Goal: Navigation & Orientation: Find specific page/section

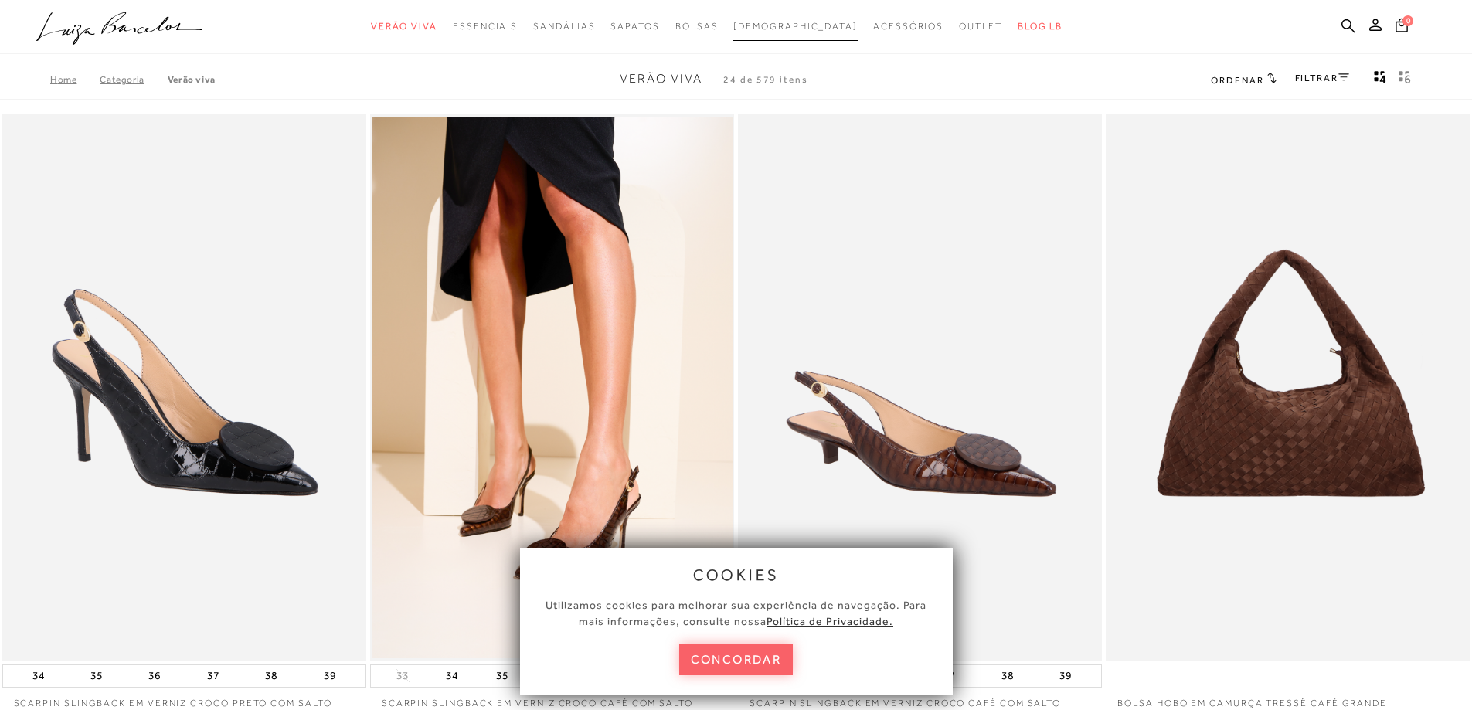
click at [803, 29] on span "[DEMOGRAPHIC_DATA]" at bounding box center [795, 26] width 124 height 11
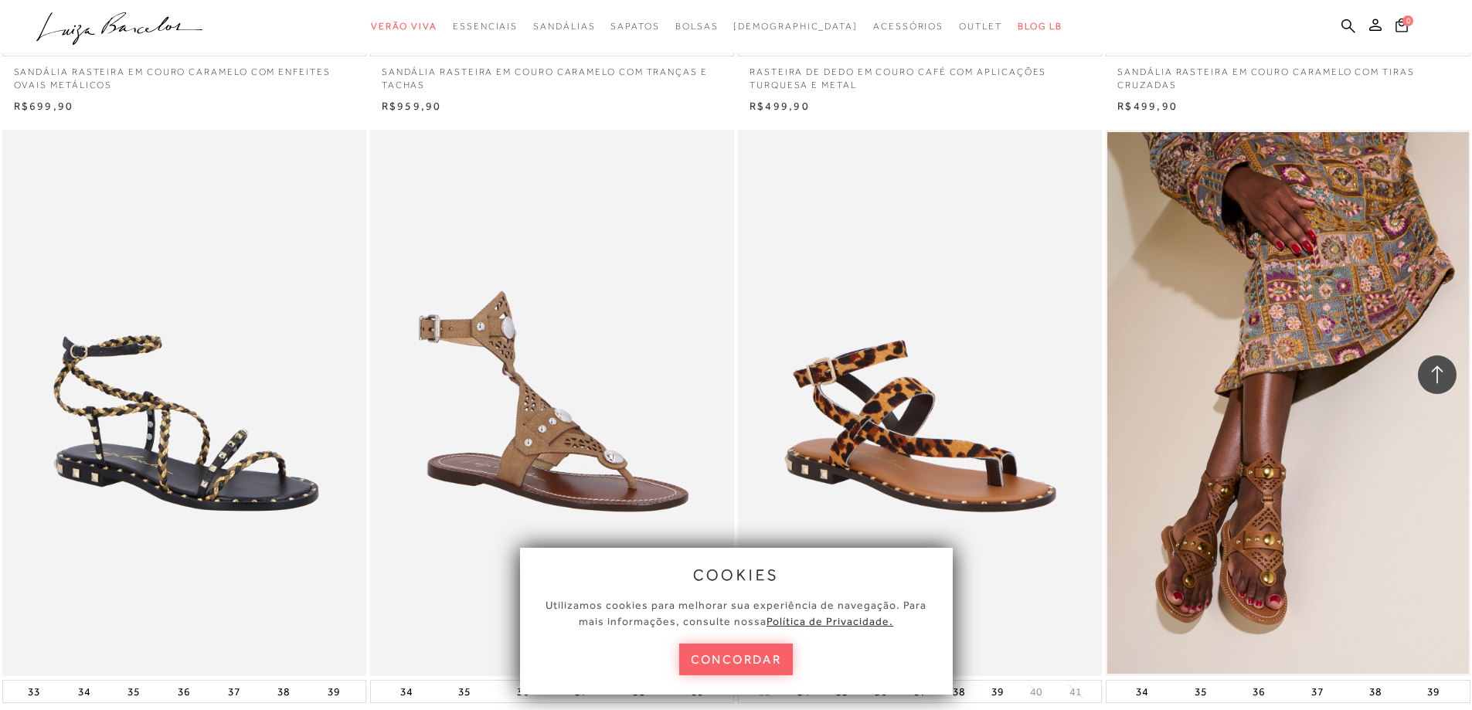
scroll to position [2163, 0]
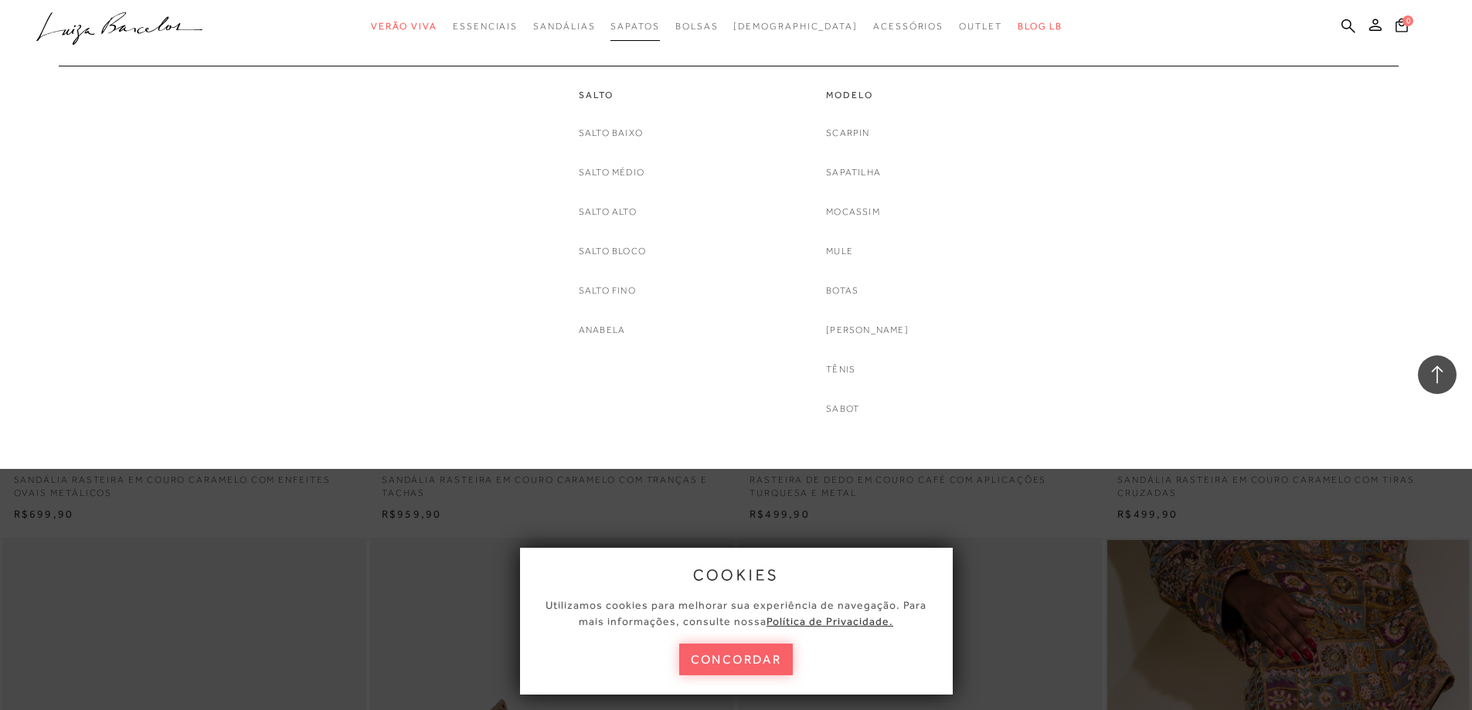
click at [659, 28] on span "Sapatos" at bounding box center [634, 26] width 49 height 11
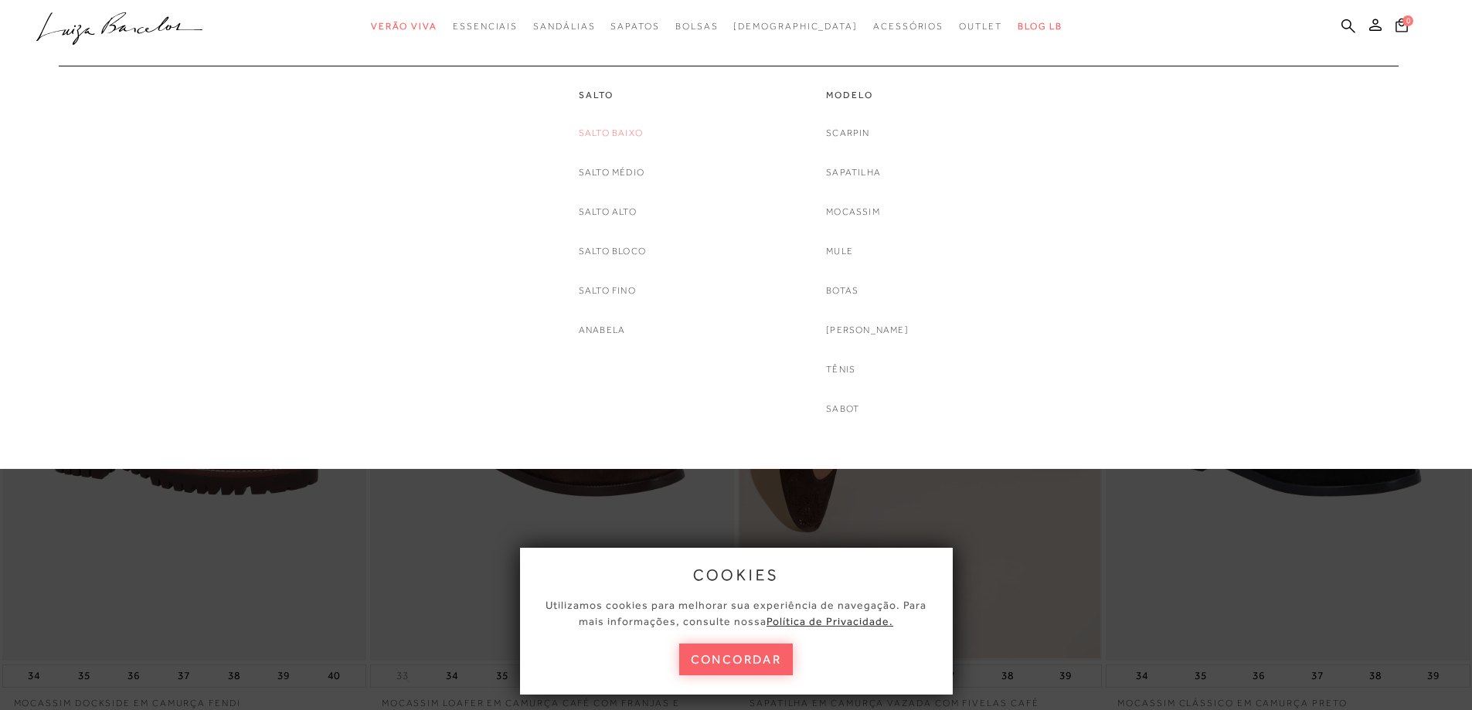
click at [626, 133] on link "Salto Baixo" at bounding box center [611, 133] width 64 height 16
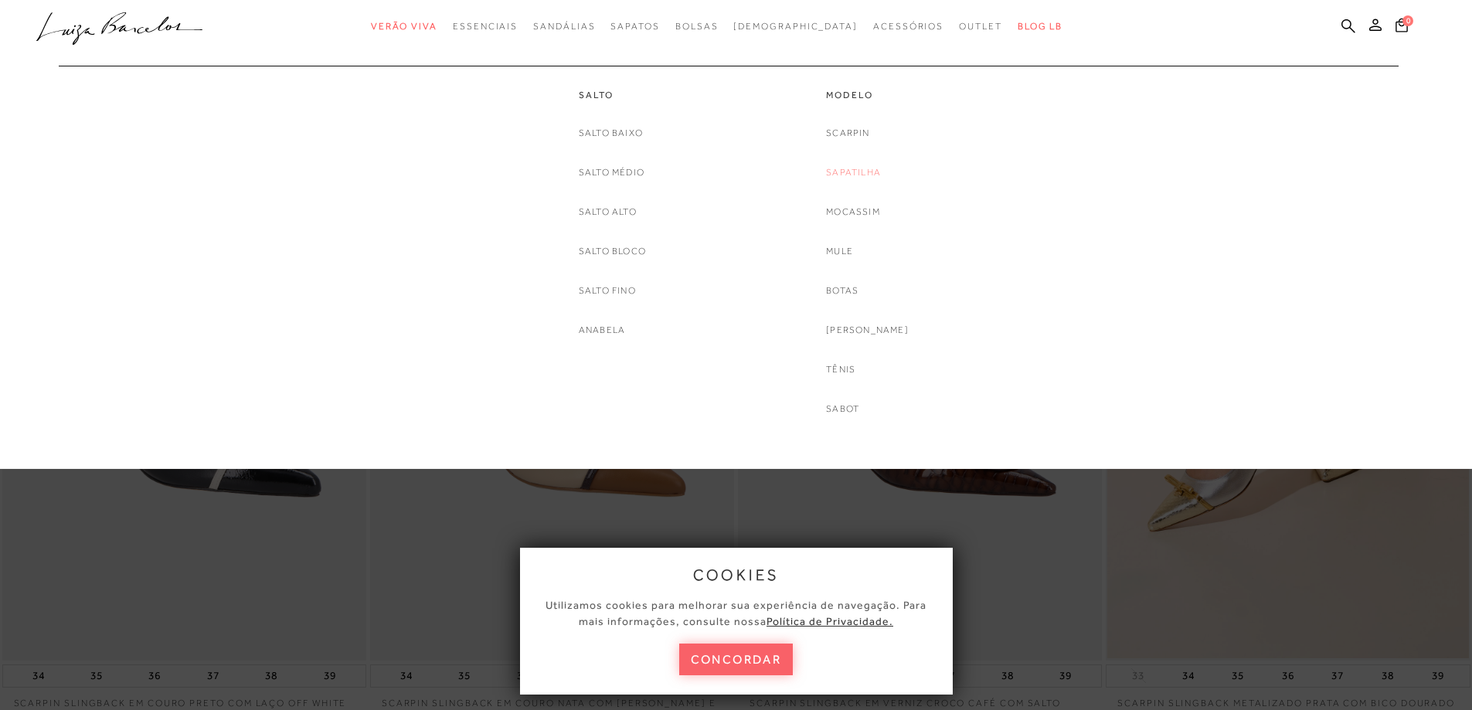
click at [875, 165] on link "Sapatilha" at bounding box center [853, 173] width 55 height 16
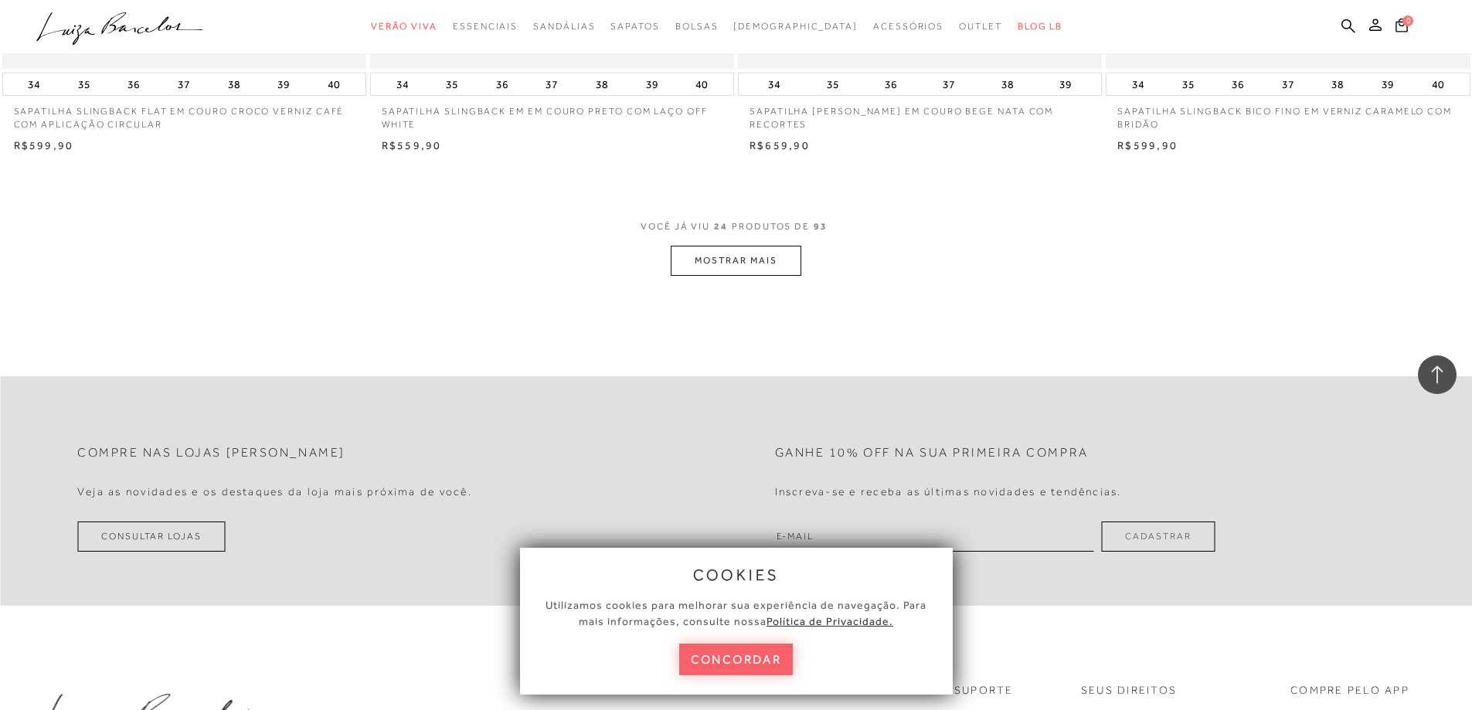
scroll to position [3863, 0]
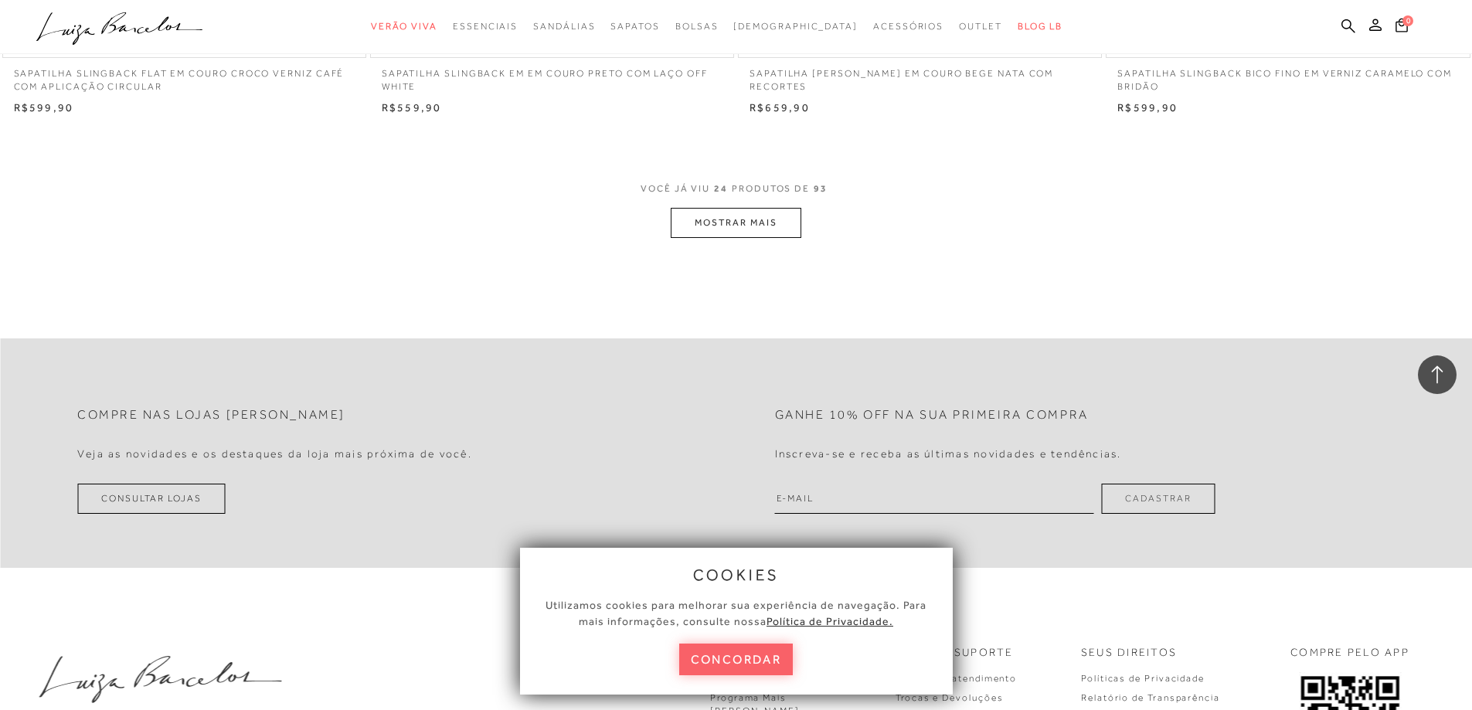
click at [781, 221] on button "MOSTRAR MAIS" at bounding box center [736, 223] width 130 height 30
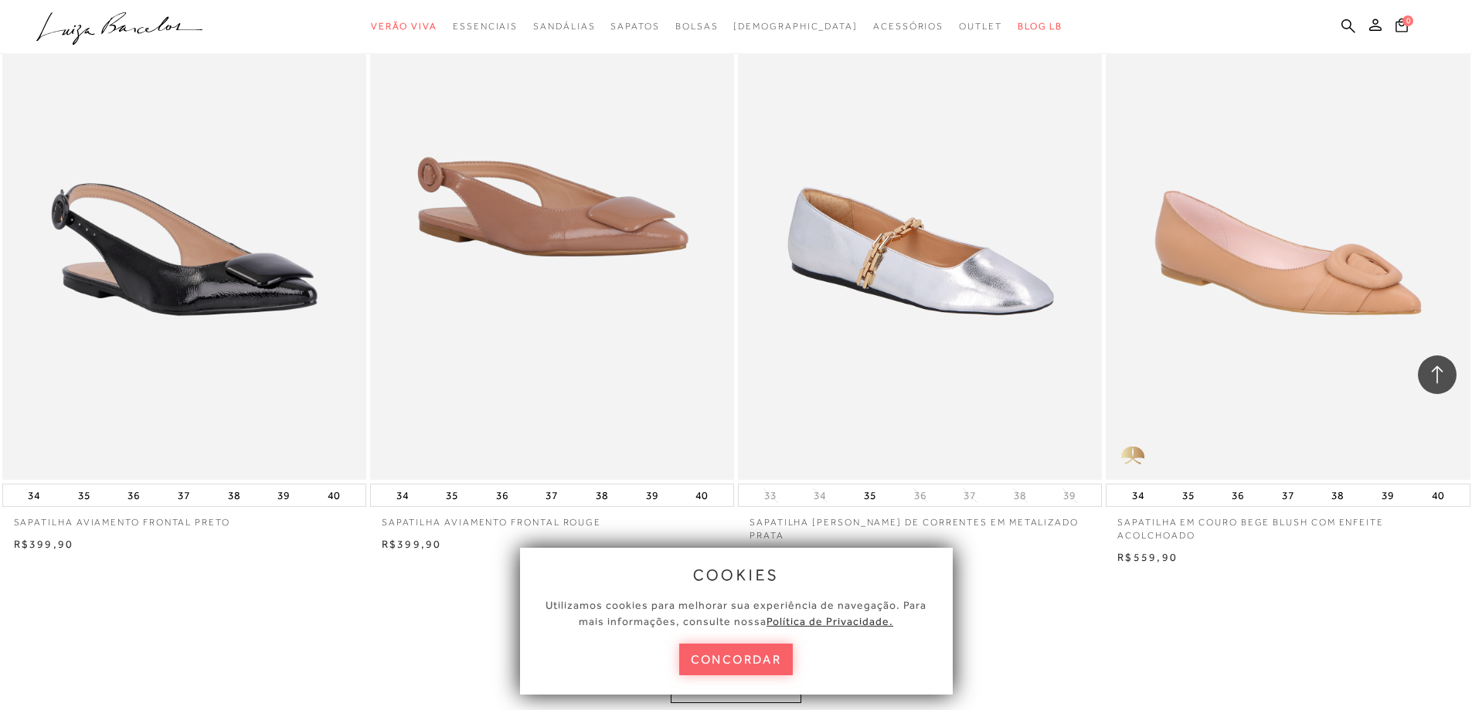
scroll to position [7414, 0]
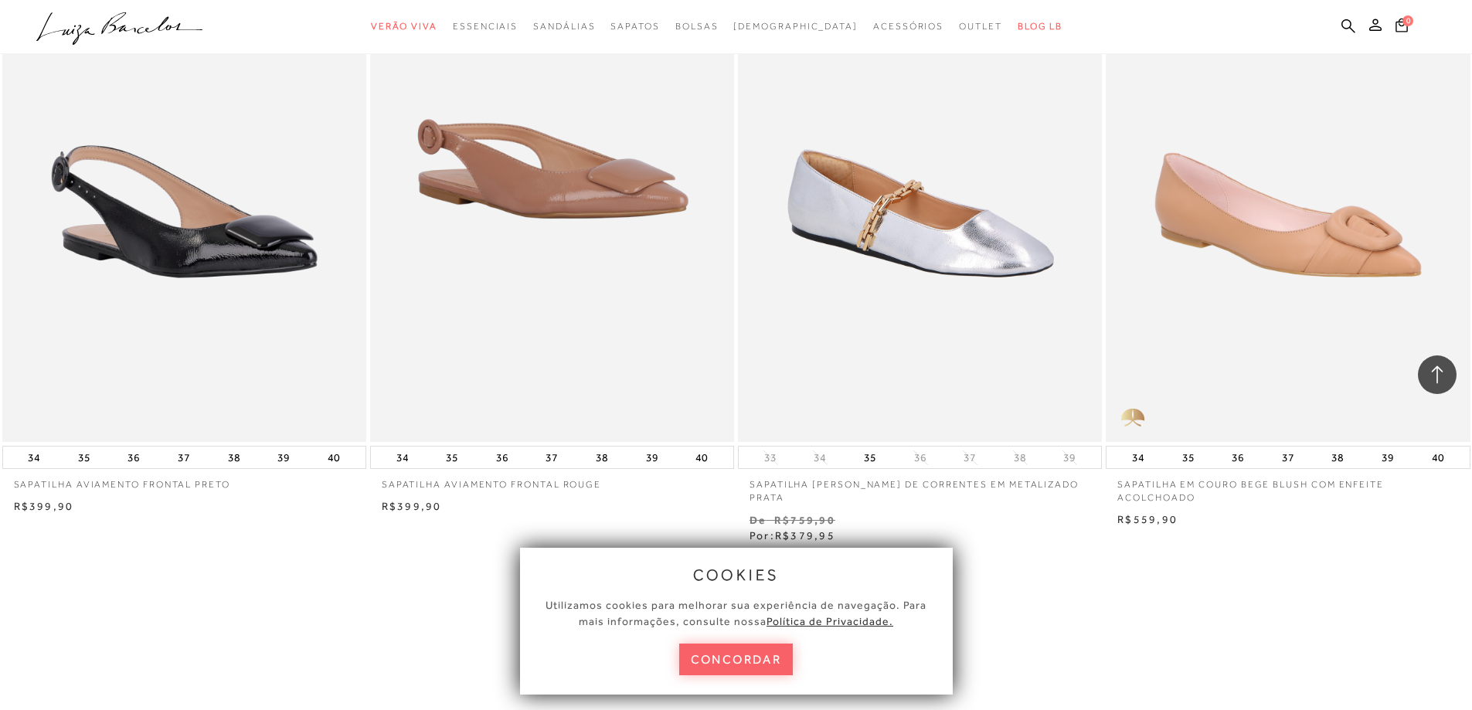
click at [171, 36] on icon ".a{fill-rule:evenodd;}" at bounding box center [119, 28] width 167 height 32
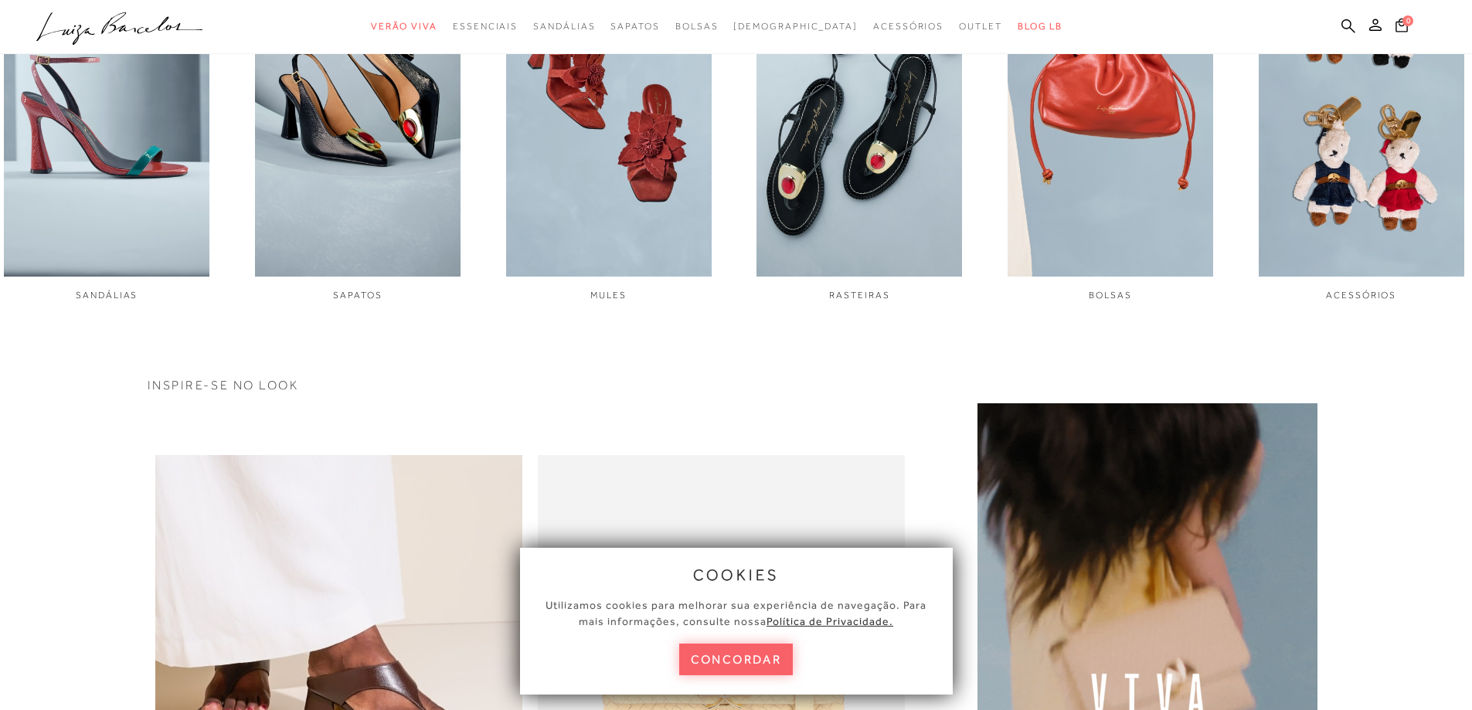
scroll to position [773, 0]
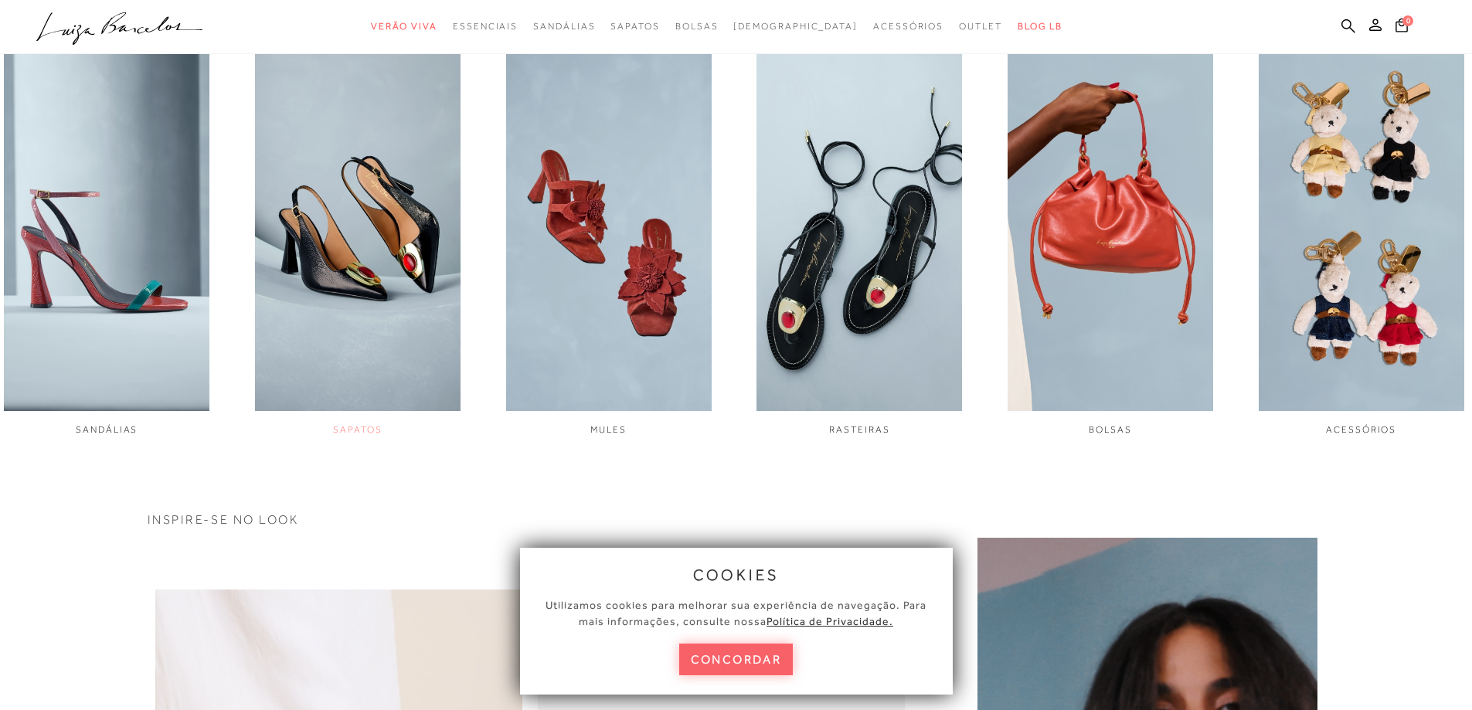
click at [330, 280] on img "2 / 6" at bounding box center [358, 218] width 206 height 385
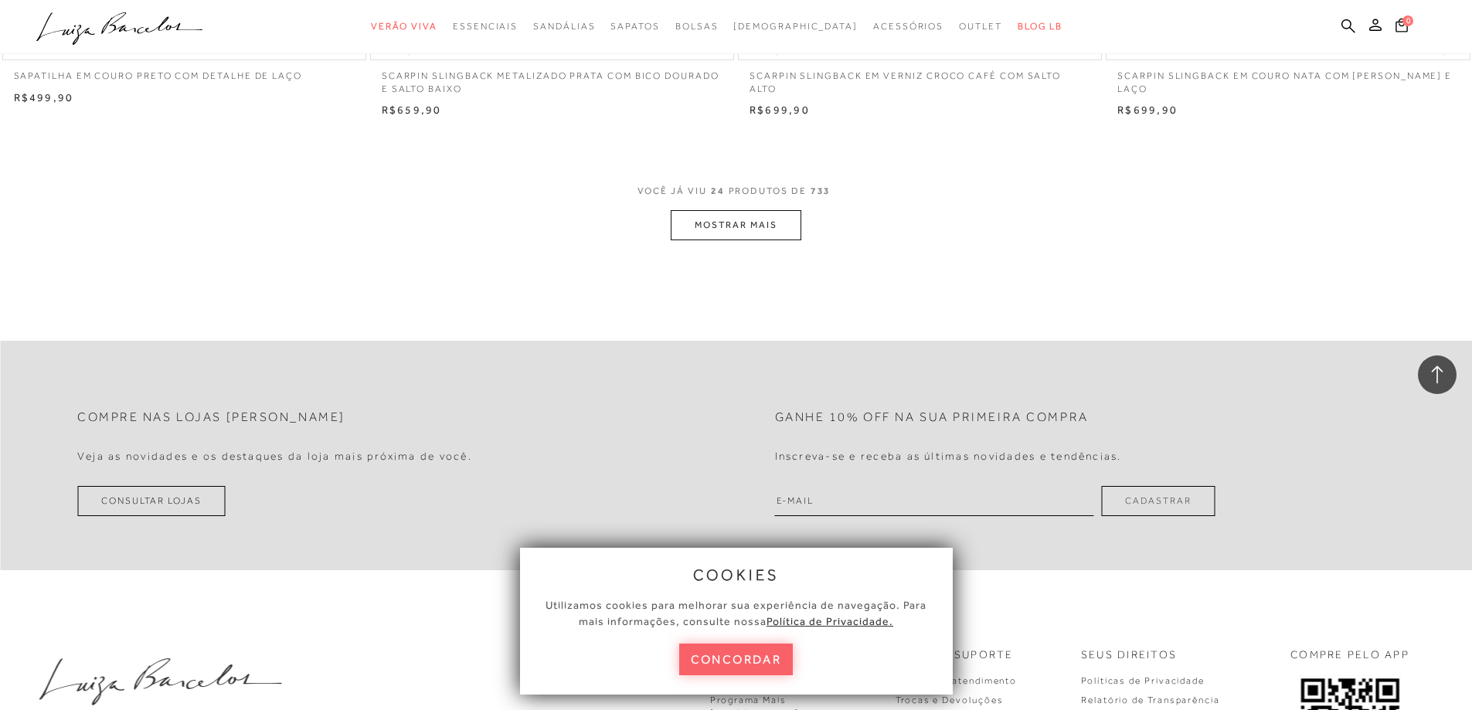
scroll to position [4018, 0]
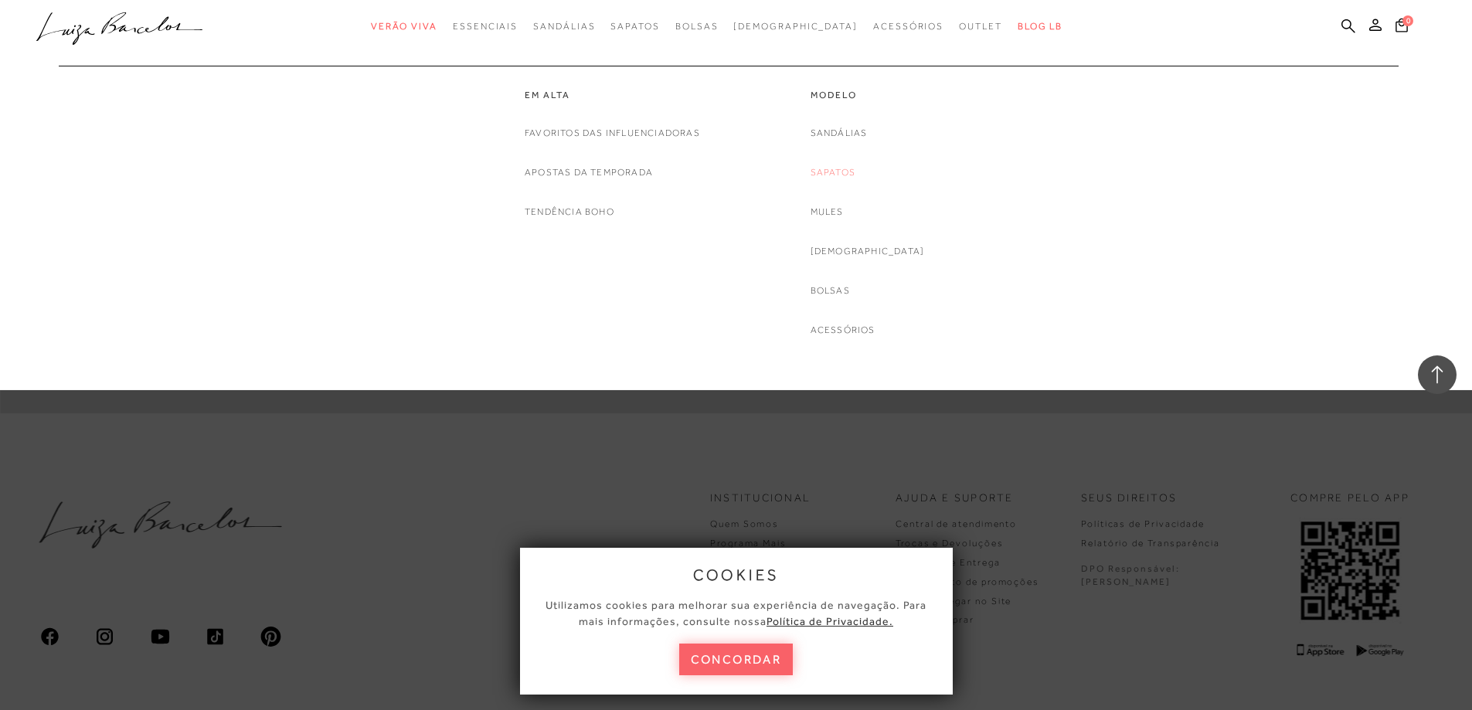
click at [855, 171] on link "Sapatos" at bounding box center [833, 173] width 45 height 16
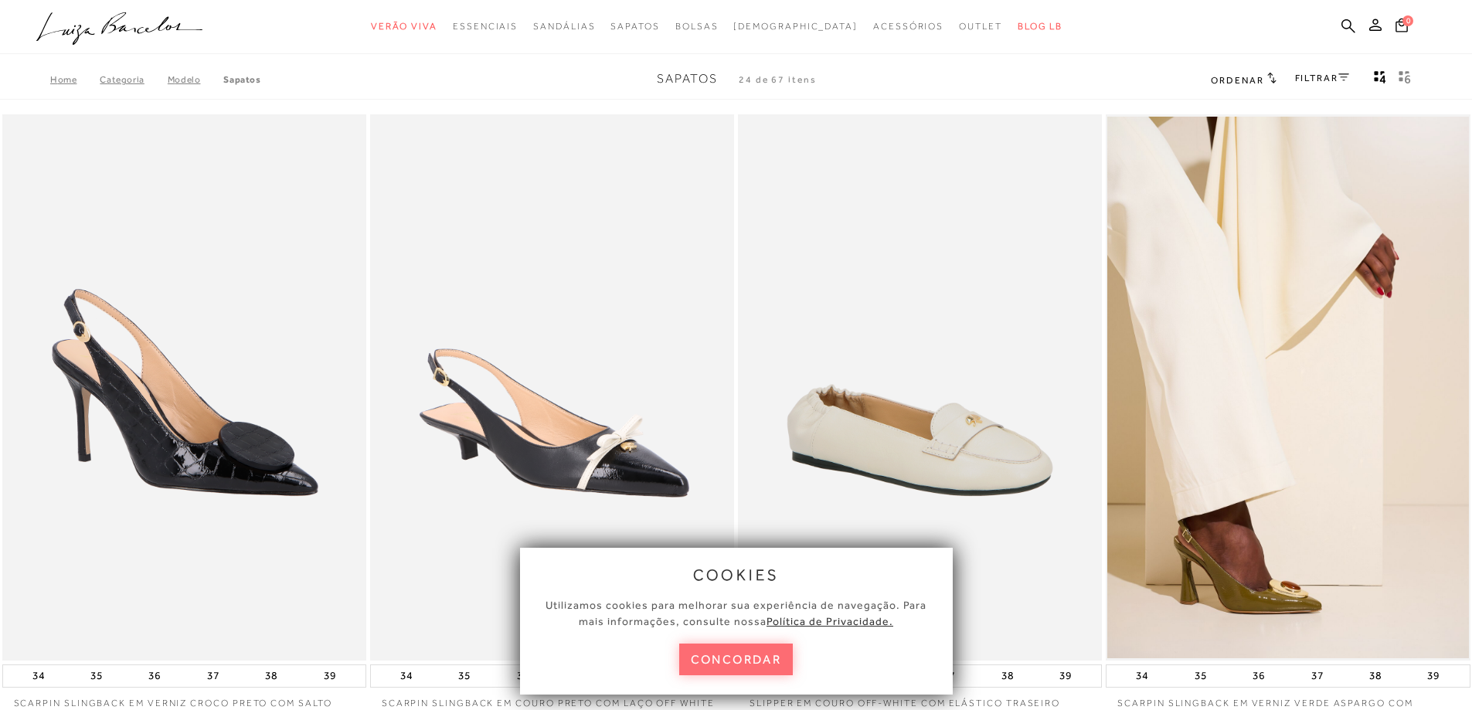
click at [780, 655] on button "concordar" at bounding box center [736, 660] width 114 height 32
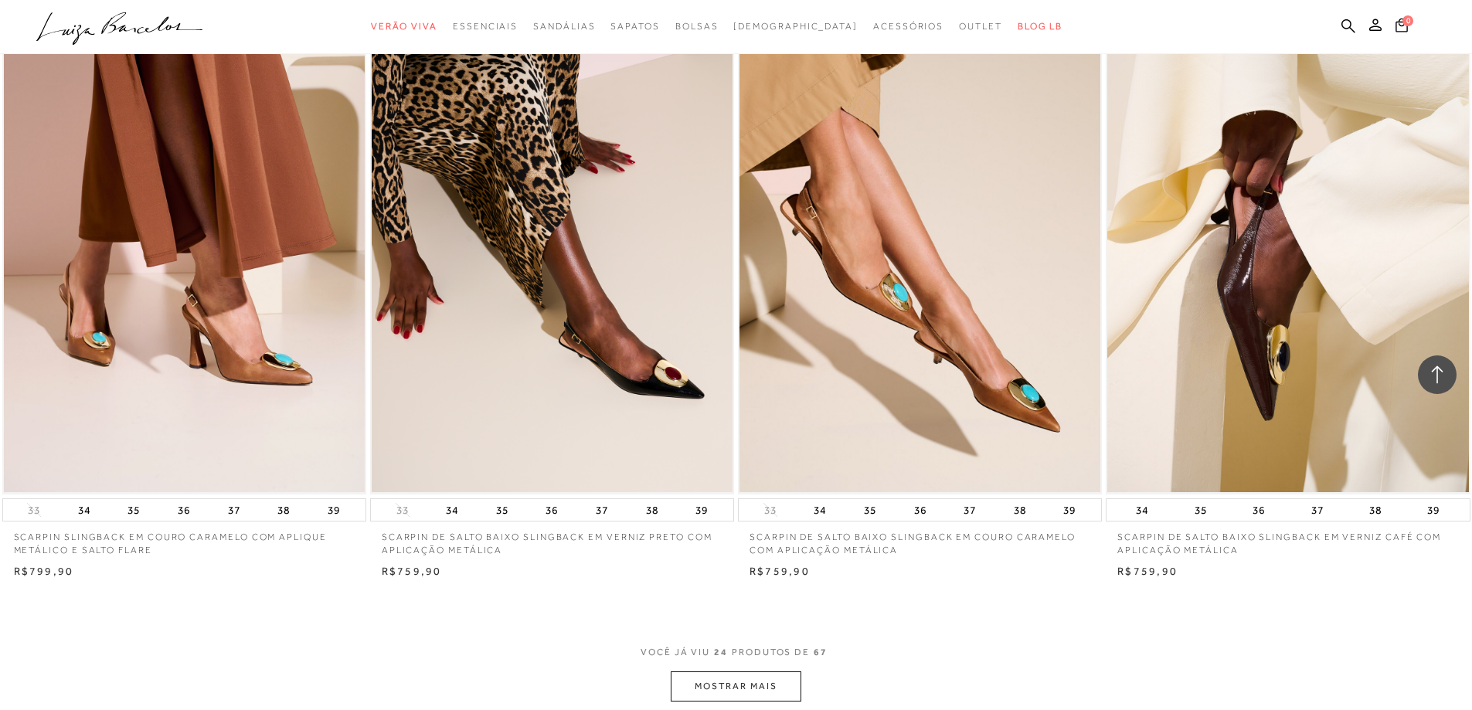
scroll to position [3786, 0]
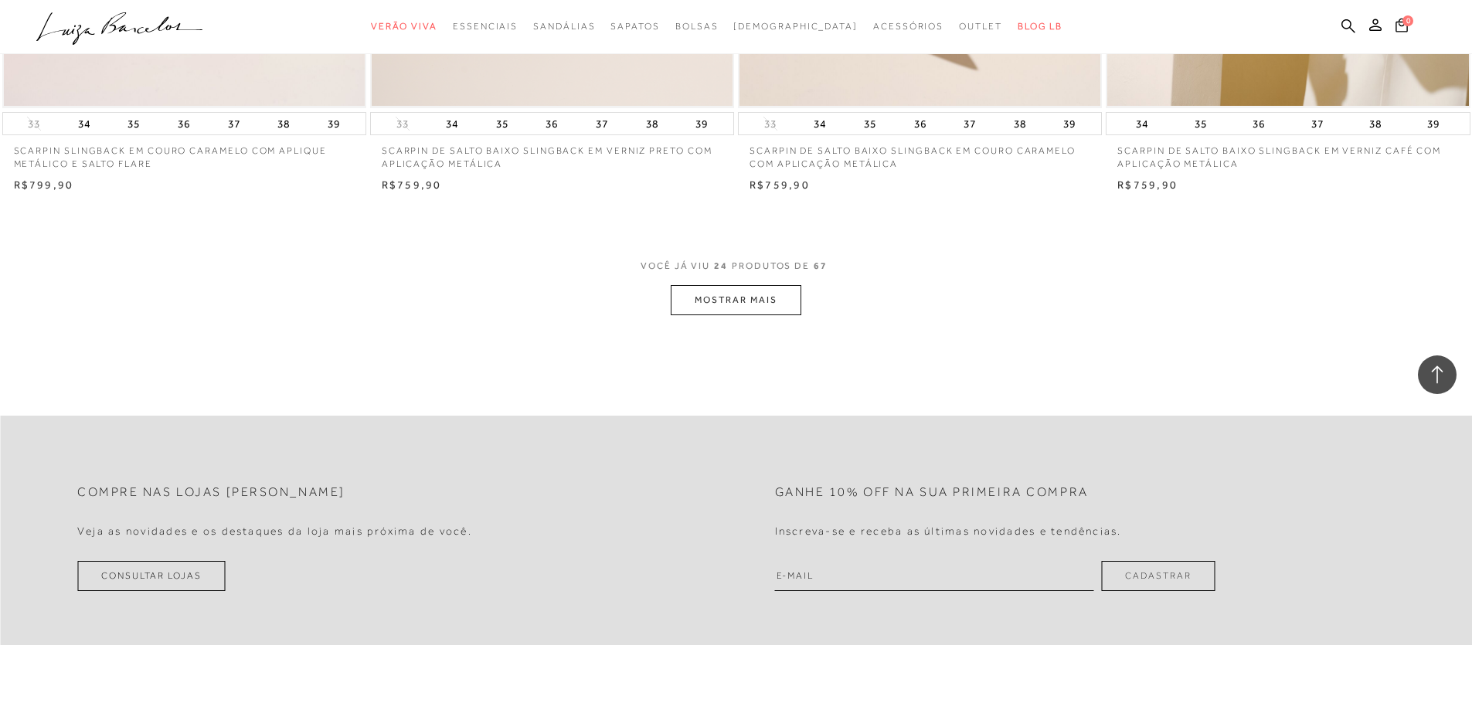
click at [779, 304] on button "MOSTRAR MAIS" at bounding box center [736, 300] width 130 height 30
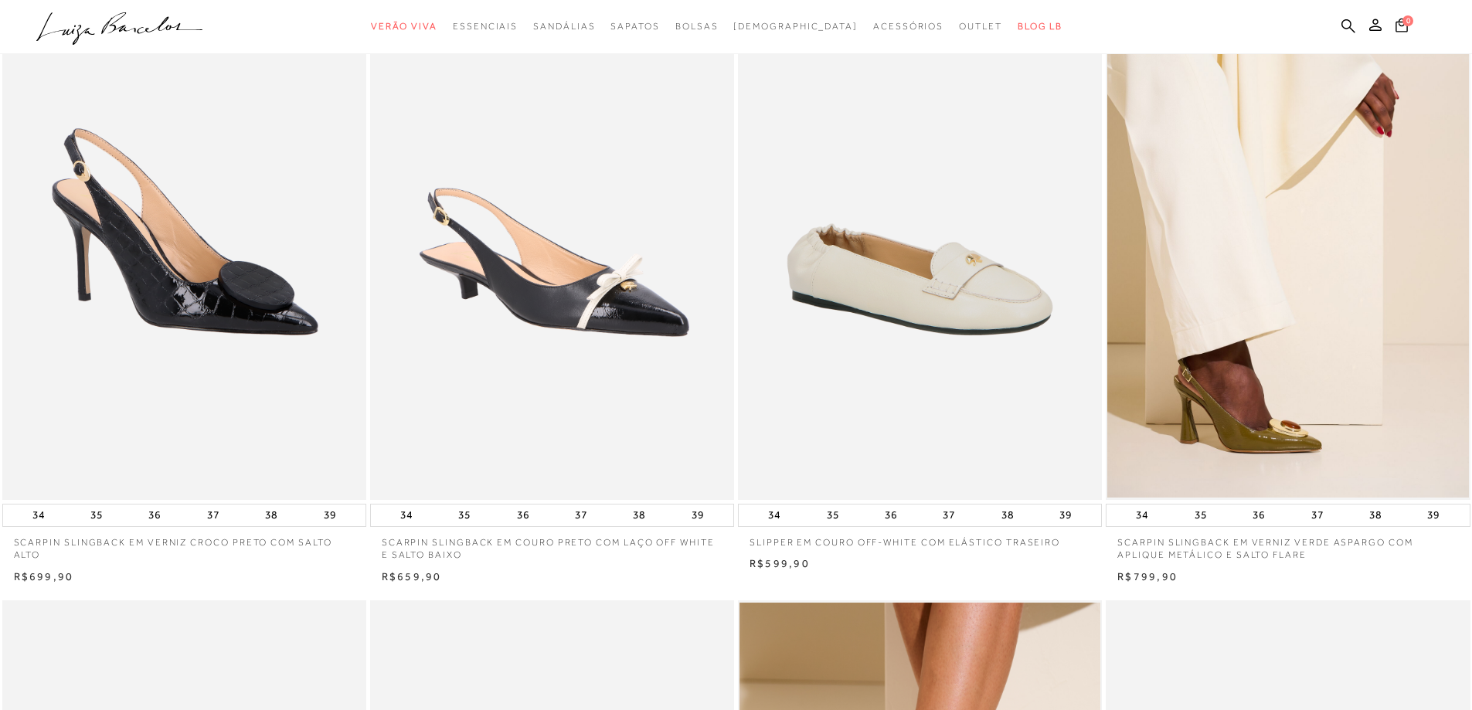
scroll to position [0, 0]
